Goal: Task Accomplishment & Management: Manage account settings

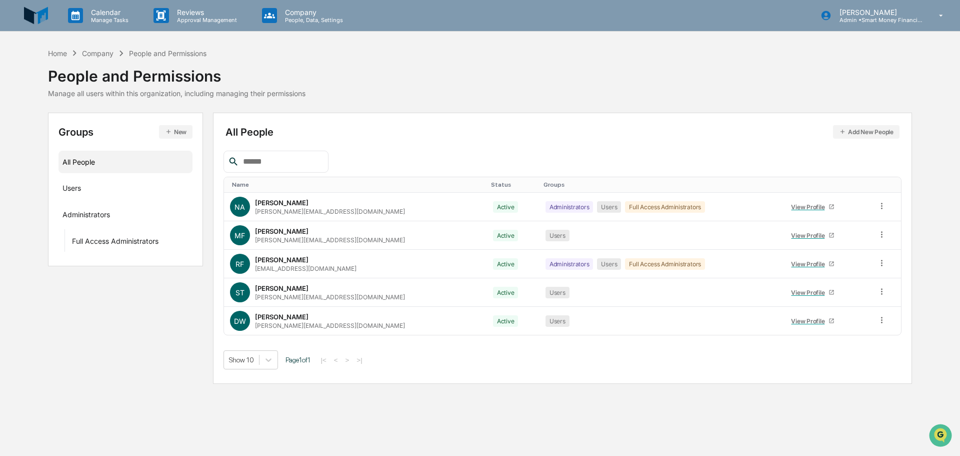
click at [102, 52] on div "Company" at bounding box center [98, 53] width 32 height 9
click at [109, 20] on p "Manage Tasks" at bounding box center [108, 20] width 51 height 7
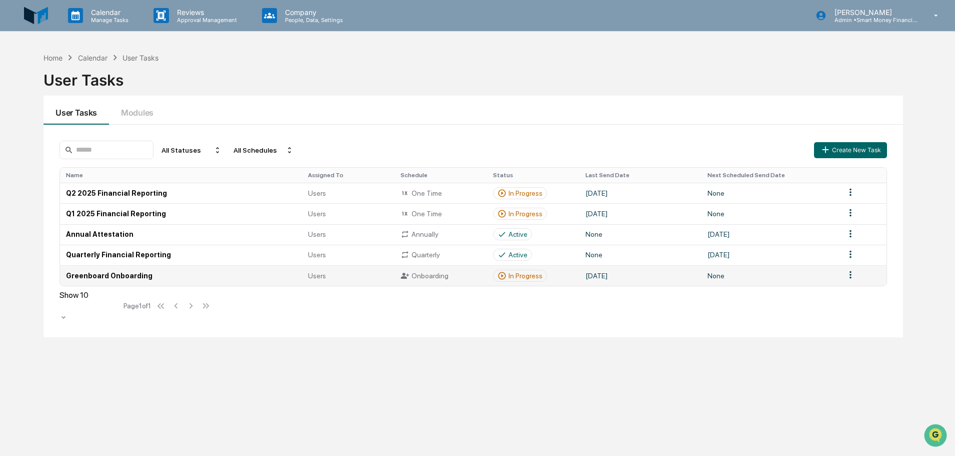
click at [854, 273] on html "Calendar Manage Tasks Reviews Approval Management Company People, Data, Setting…" at bounding box center [477, 228] width 955 height 456
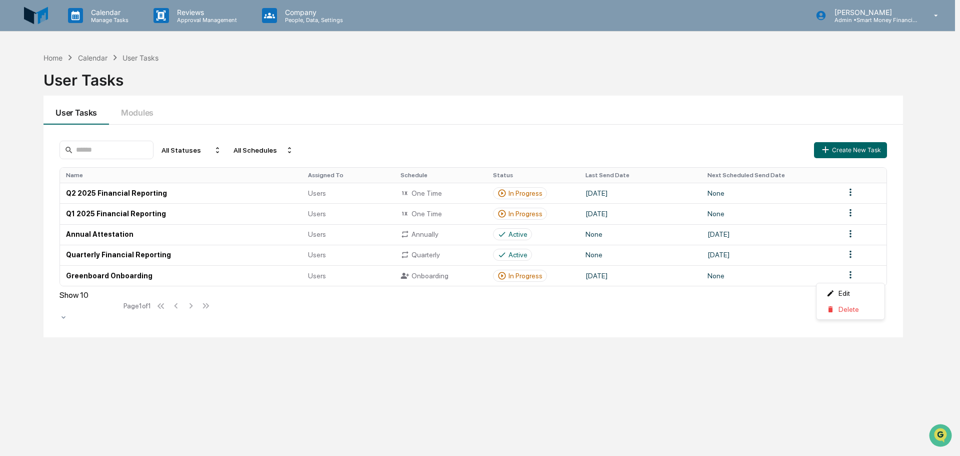
click at [767, 257] on html "Calendar Manage Tasks Reviews Approval Management Company People, Data, Setting…" at bounding box center [480, 228] width 960 height 456
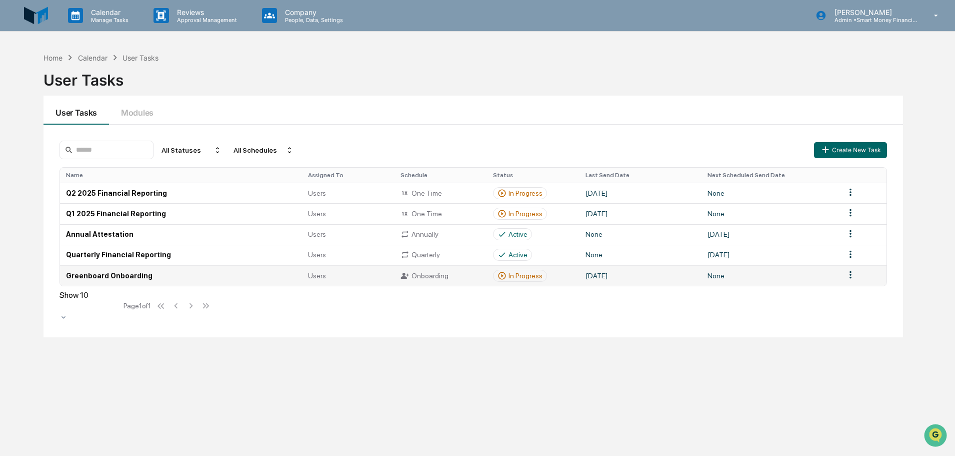
click at [774, 273] on td "None" at bounding box center [771, 275] width 138 height 21
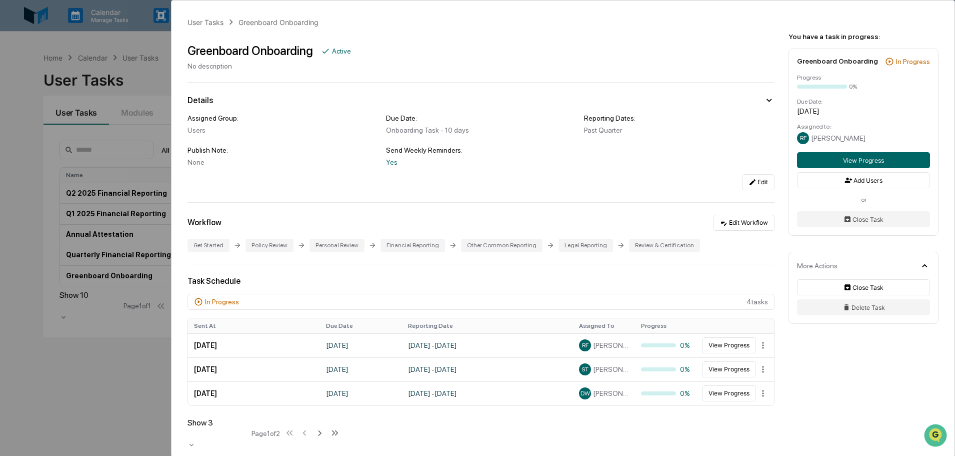
click at [164, 43] on div "User Tasks Greenboard Onboarding Greenboard Onboarding Active No description De…" at bounding box center [477, 228] width 955 height 456
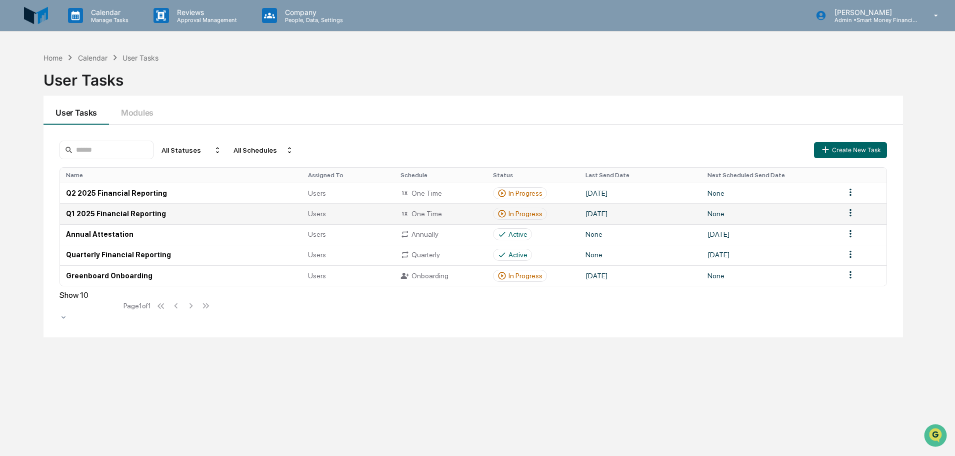
click at [837, 209] on td "None" at bounding box center [771, 213] width 138 height 21
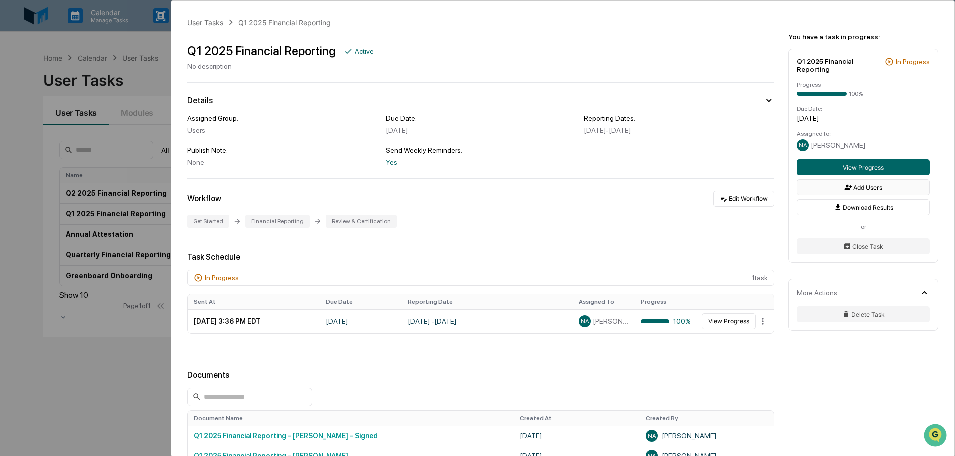
click at [820, 180] on button "Add Users" at bounding box center [863, 187] width 133 height 16
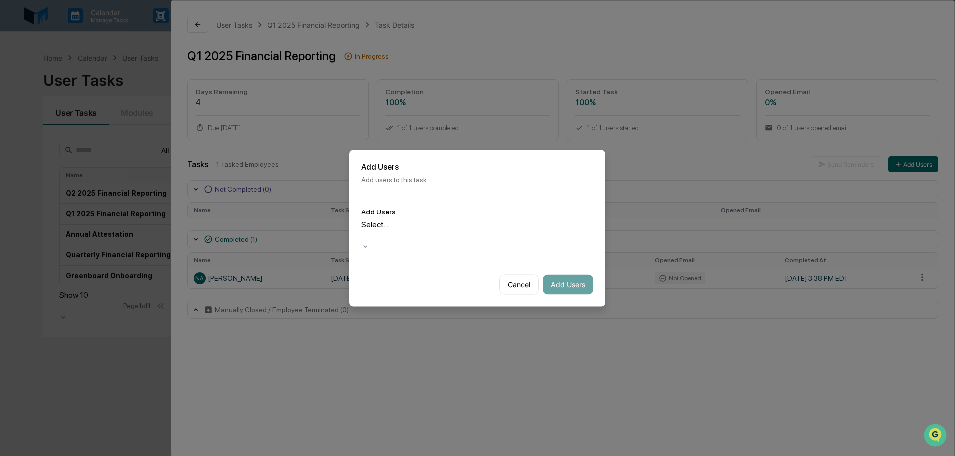
click at [579, 228] on div "Select..." at bounding box center [478, 230] width 232 height 23
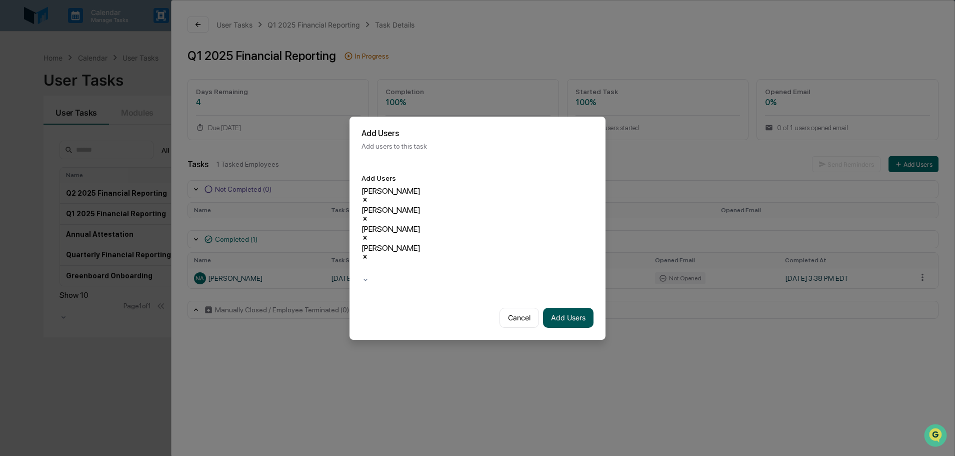
click at [570, 308] on button "Add Users" at bounding box center [568, 318] width 51 height 20
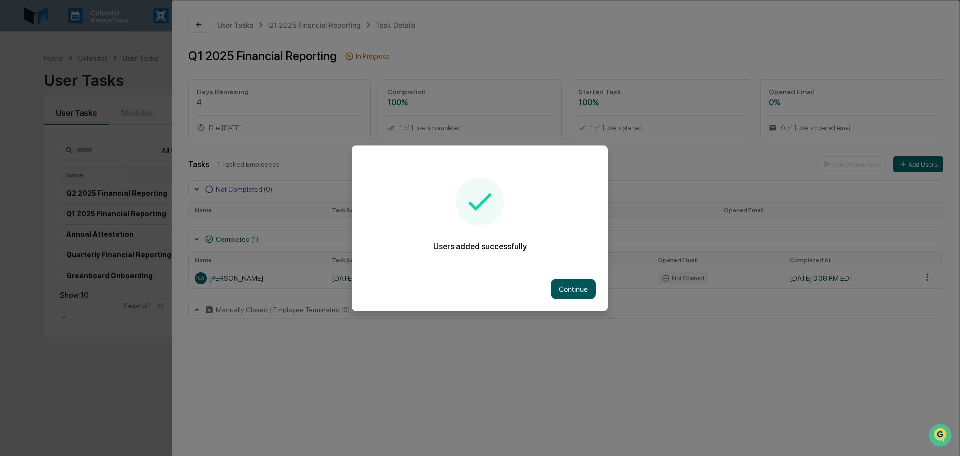
click at [585, 289] on button "Continue" at bounding box center [573, 289] width 45 height 20
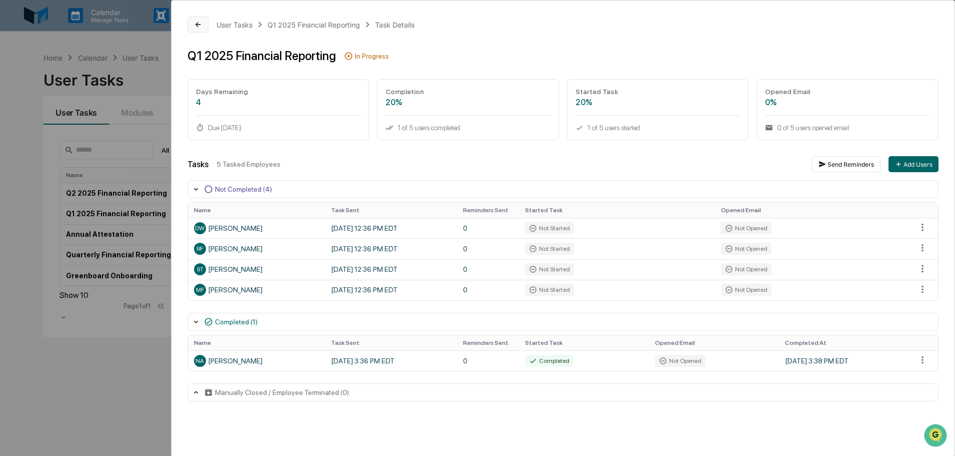
click at [196, 30] on button at bounding box center [198, 25] width 21 height 16
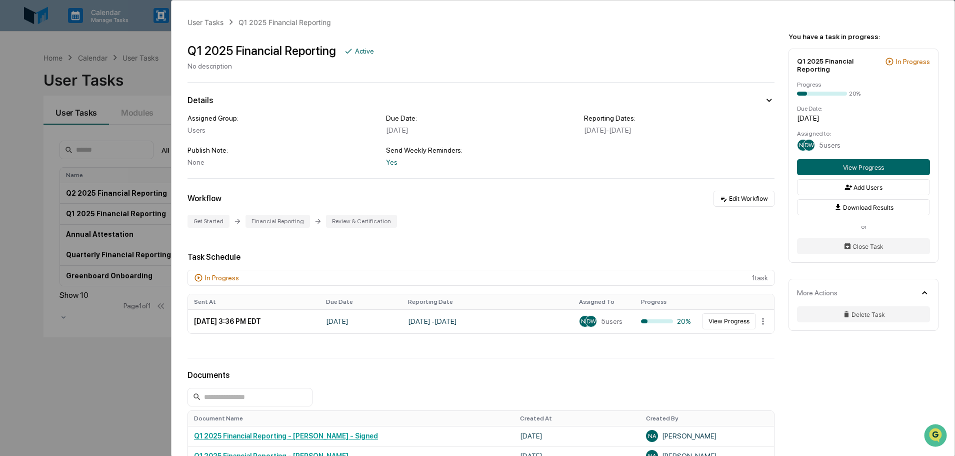
click at [135, 335] on div "User Tasks Q1 2025 Financial Reporting Q1 2025 Financial Reporting Active No de…" at bounding box center [477, 228] width 955 height 456
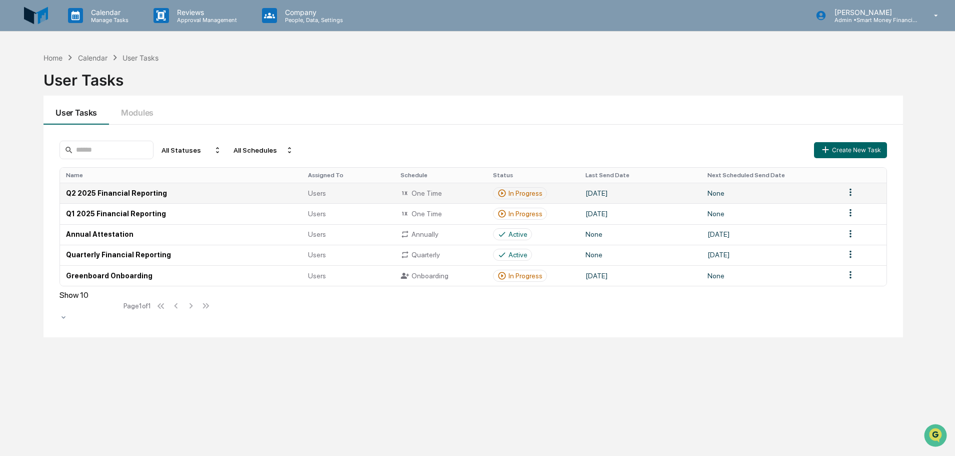
click at [152, 200] on td "Q2 2025 Financial Reporting" at bounding box center [181, 193] width 242 height 21
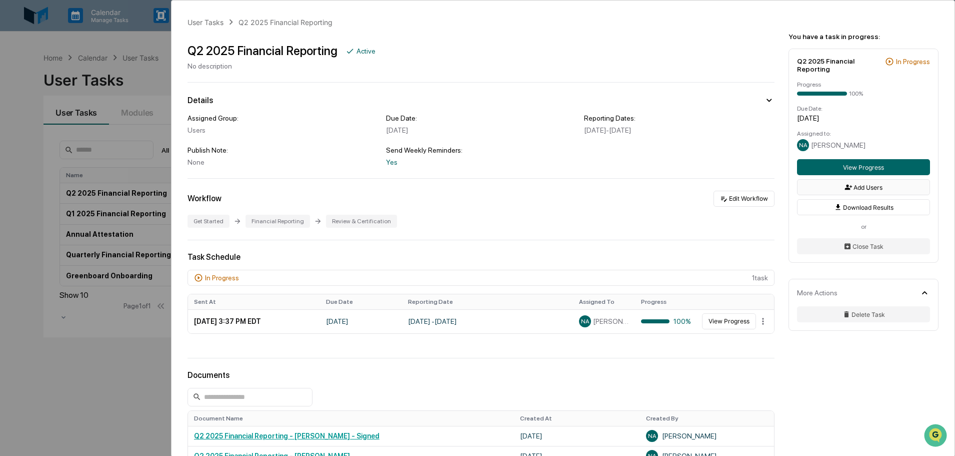
click at [835, 184] on button "Add Users" at bounding box center [863, 187] width 133 height 16
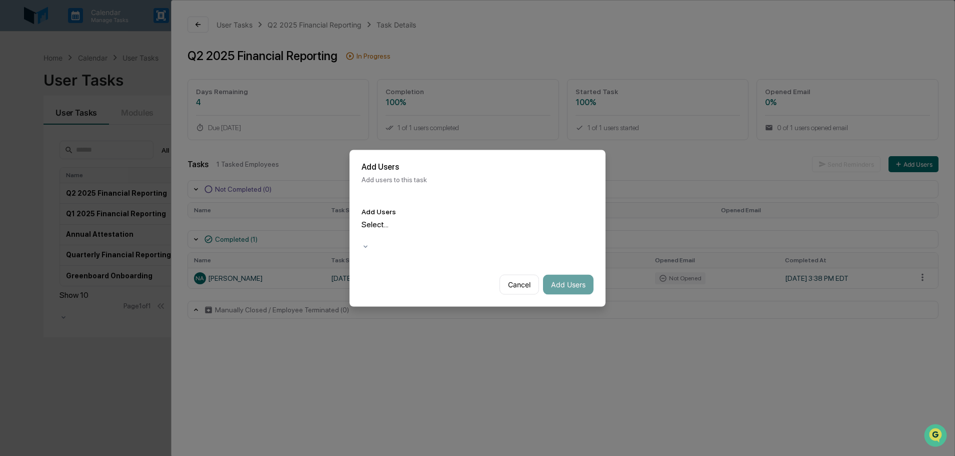
click at [364, 234] on div at bounding box center [364, 236] width 2 height 12
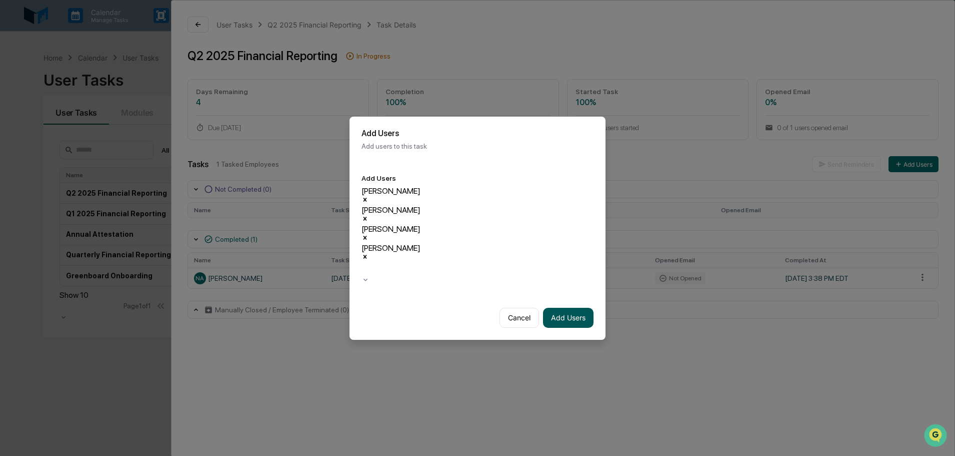
click at [572, 308] on button "Add Users" at bounding box center [568, 318] width 51 height 20
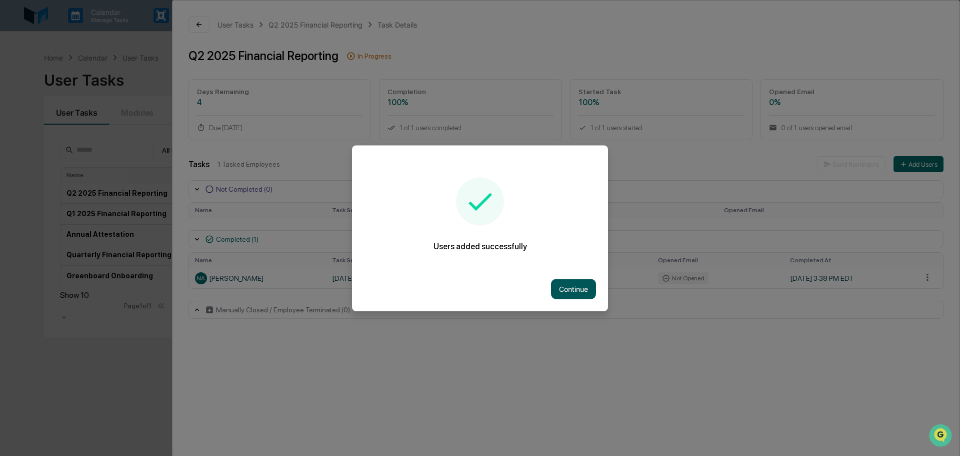
click at [584, 281] on button "Continue" at bounding box center [573, 289] width 45 height 20
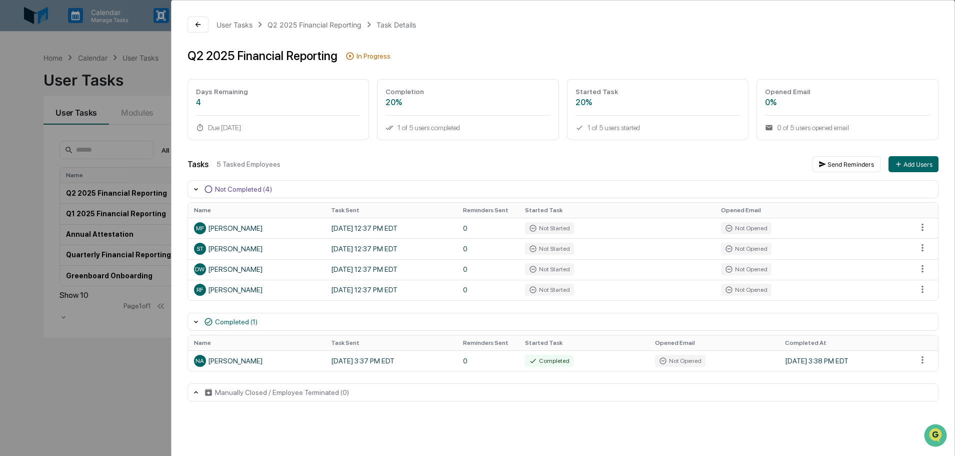
click at [199, 34] on div "User Tasks Q2 2025 Financial Reporting Task Details Q2 2025 Financial Reporting…" at bounding box center [563, 209] width 783 height 417
click at [195, 30] on button at bounding box center [198, 25] width 21 height 16
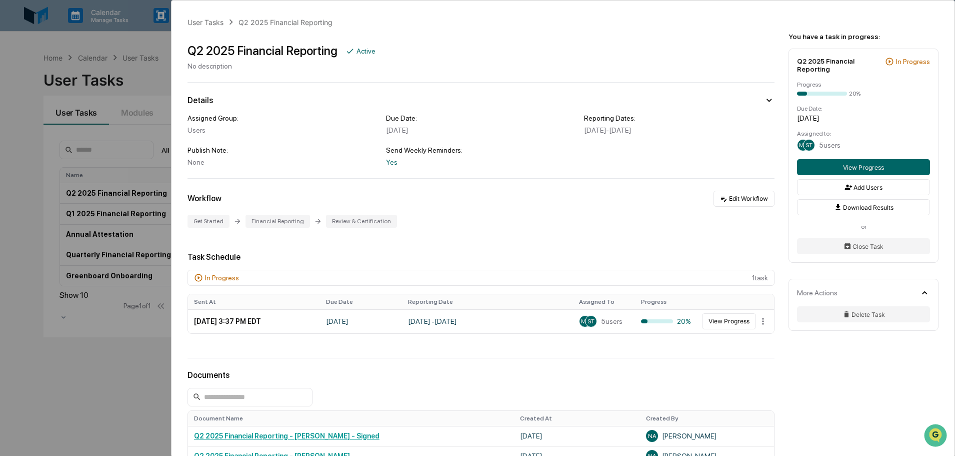
click at [158, 58] on div "User Tasks Q2 2025 Financial Reporting Q2 2025 Financial Reporting Active No de…" at bounding box center [477, 228] width 955 height 456
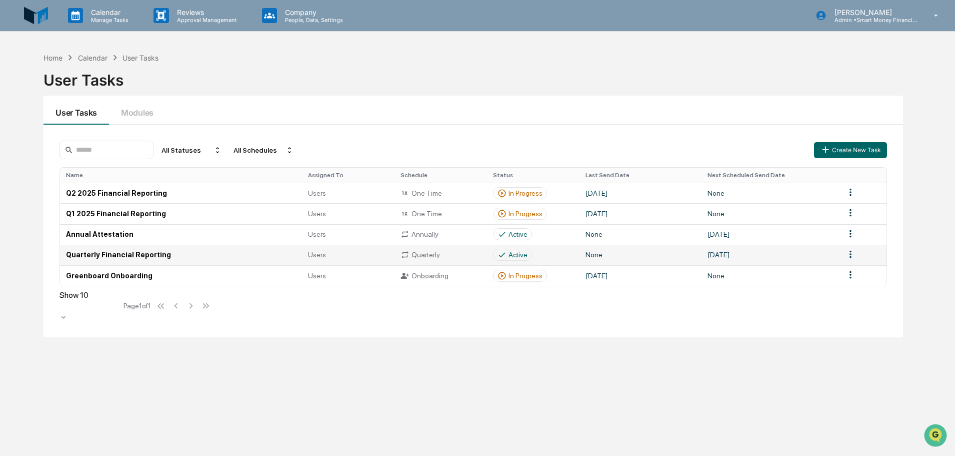
click at [439, 256] on div "Quarterly" at bounding box center [441, 254] width 81 height 9
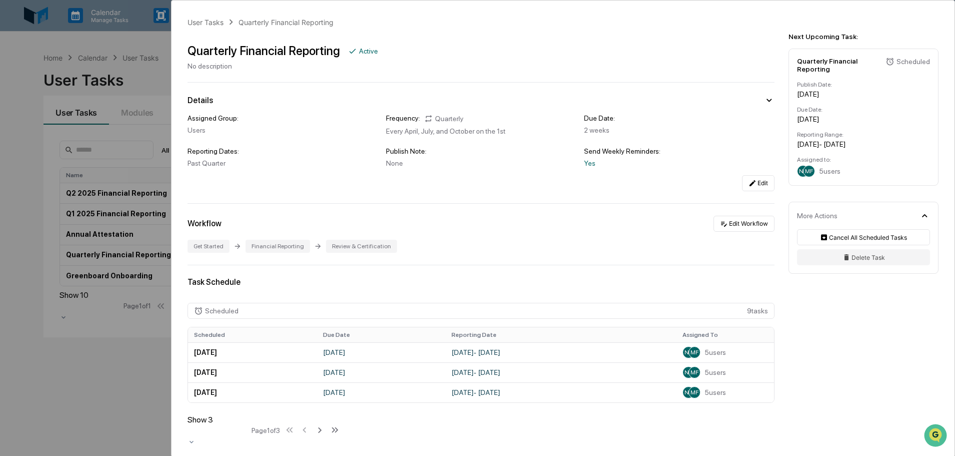
click at [150, 60] on div "User Tasks Quarterly Financial Reporting Quarterly Financial Reporting Active N…" at bounding box center [477, 228] width 955 height 456
